Goal: Transaction & Acquisition: Download file/media

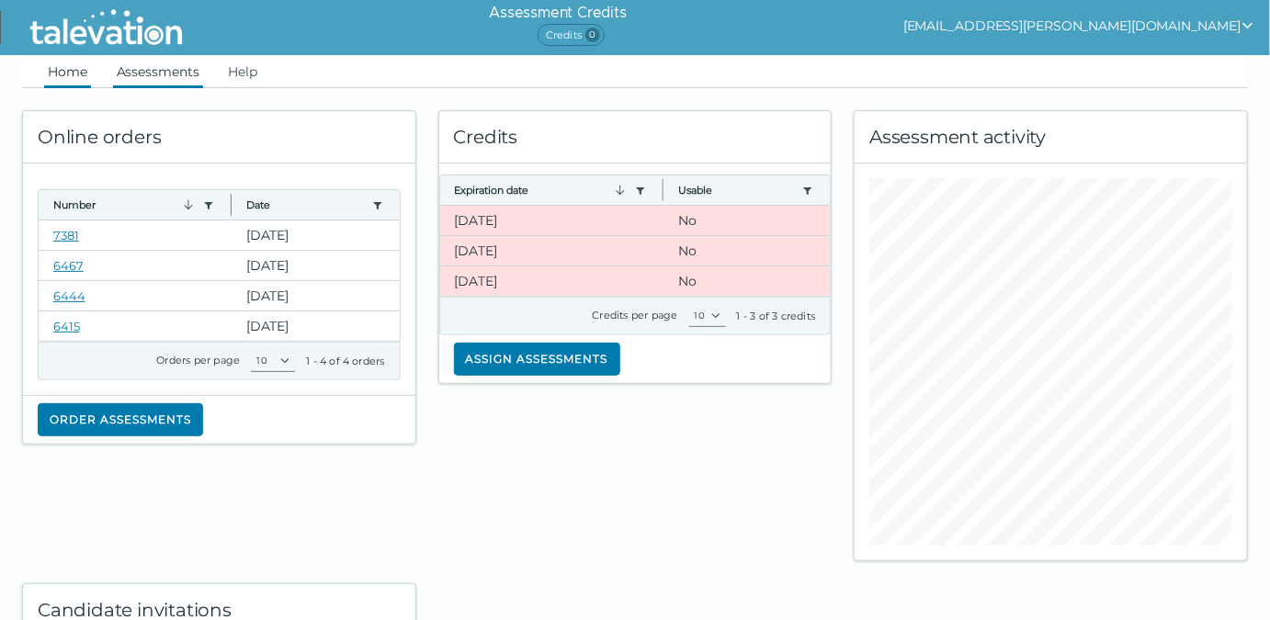
click at [175, 72] on link "Assessments" at bounding box center [158, 71] width 90 height 33
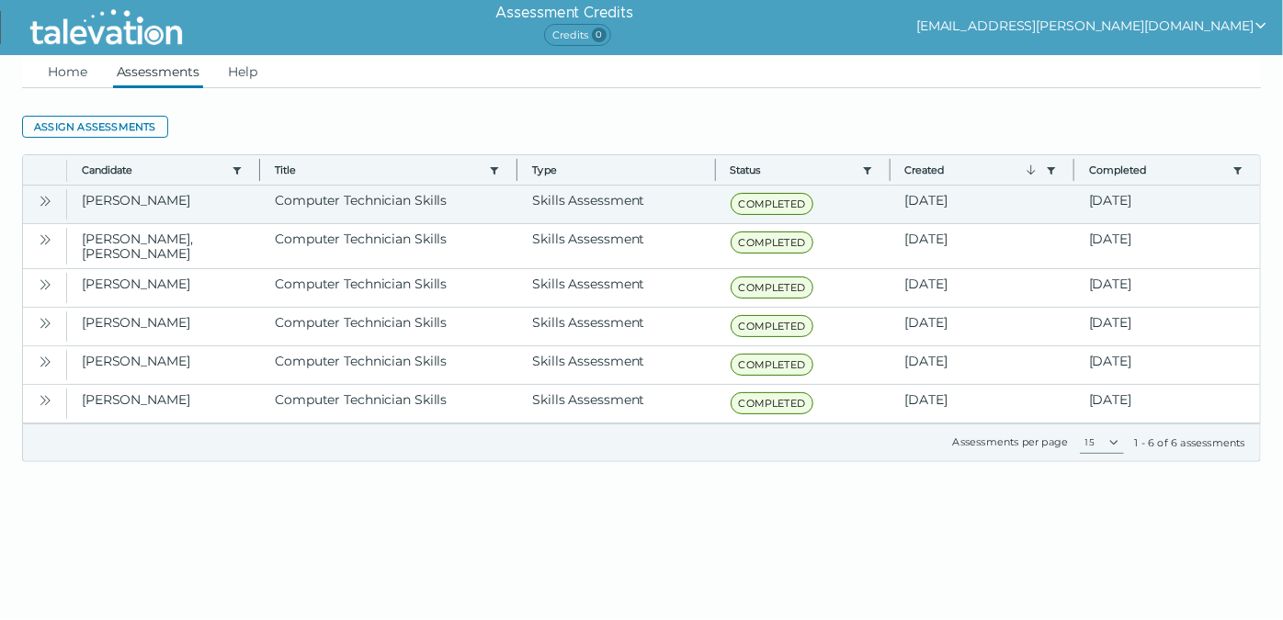
click at [45, 200] on icon "Open" at bounding box center [43, 201] width 6 height 10
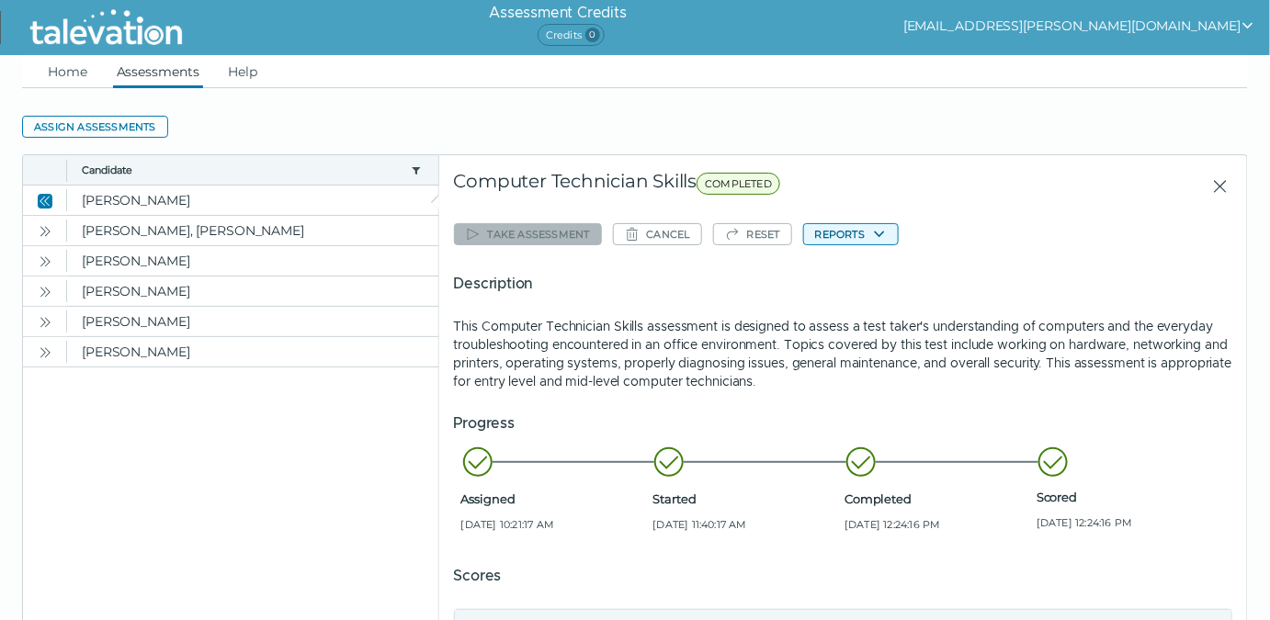
click at [878, 228] on icon "button" at bounding box center [879, 234] width 15 height 15
click at [877, 266] on button "Computer Technician Skills" at bounding box center [897, 270] width 190 height 22
click at [56, 73] on link "Home" at bounding box center [67, 71] width 47 height 33
